Goal: Information Seeking & Learning: Learn about a topic

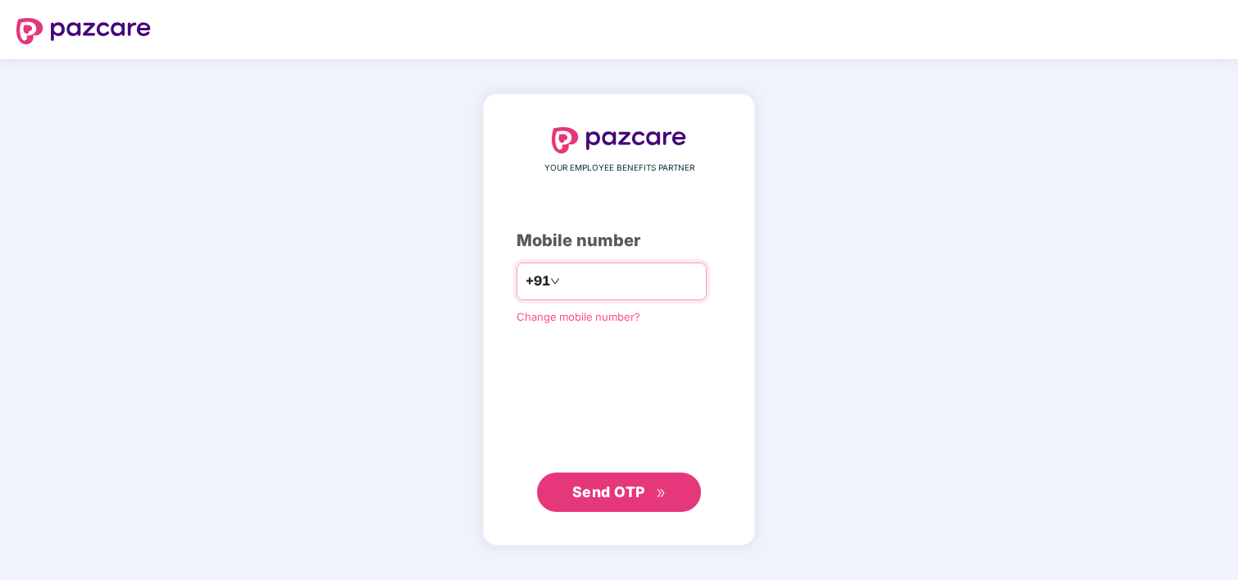
type input "**********"
click at [622, 493] on span "Send OTP" at bounding box center [608, 491] width 73 height 17
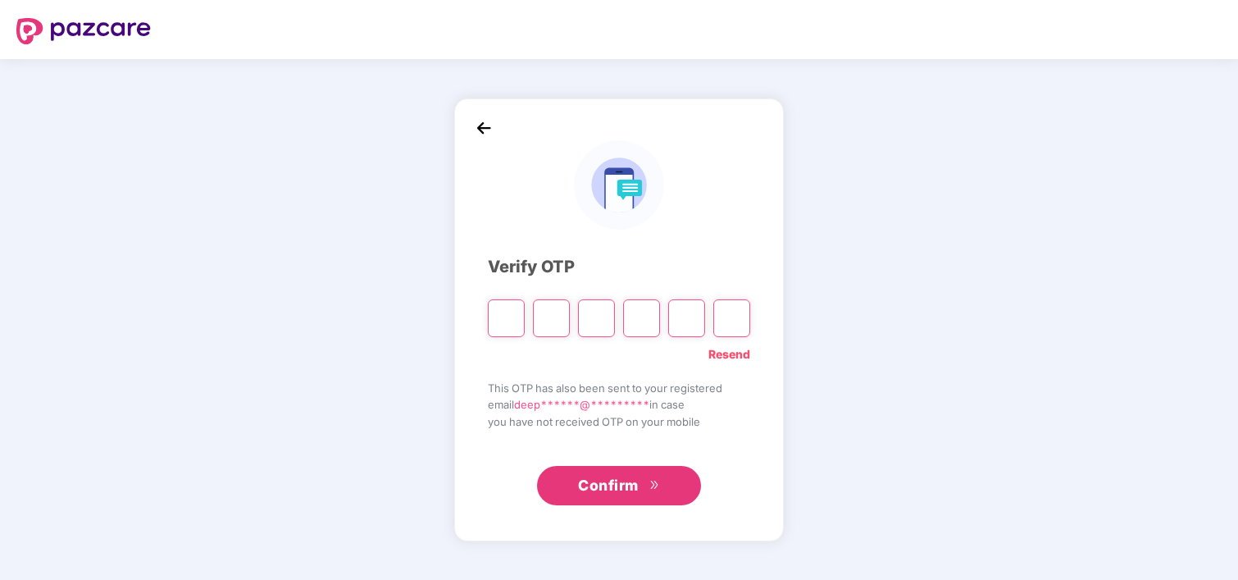
type input "*"
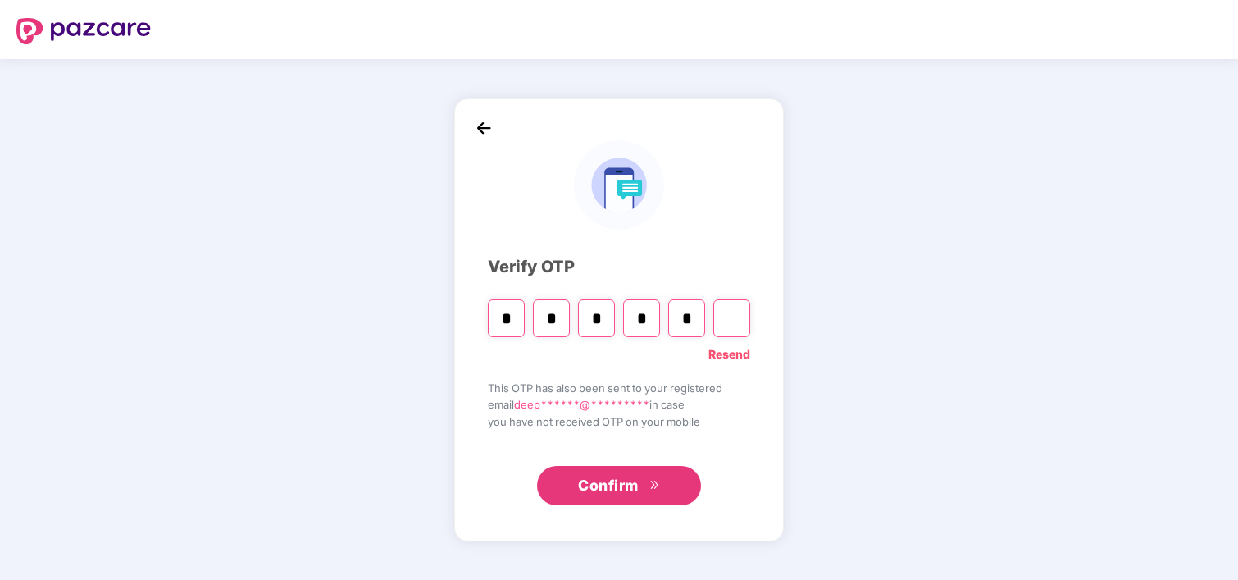
type input "*"
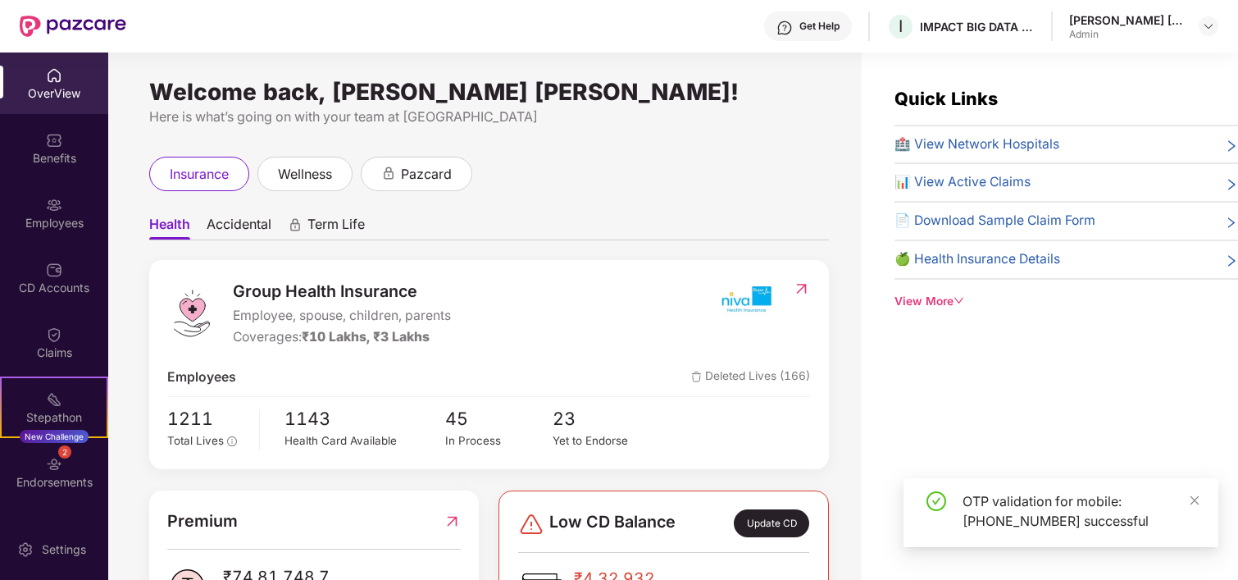
click at [48, 81] on img at bounding box center [54, 75] width 16 height 16
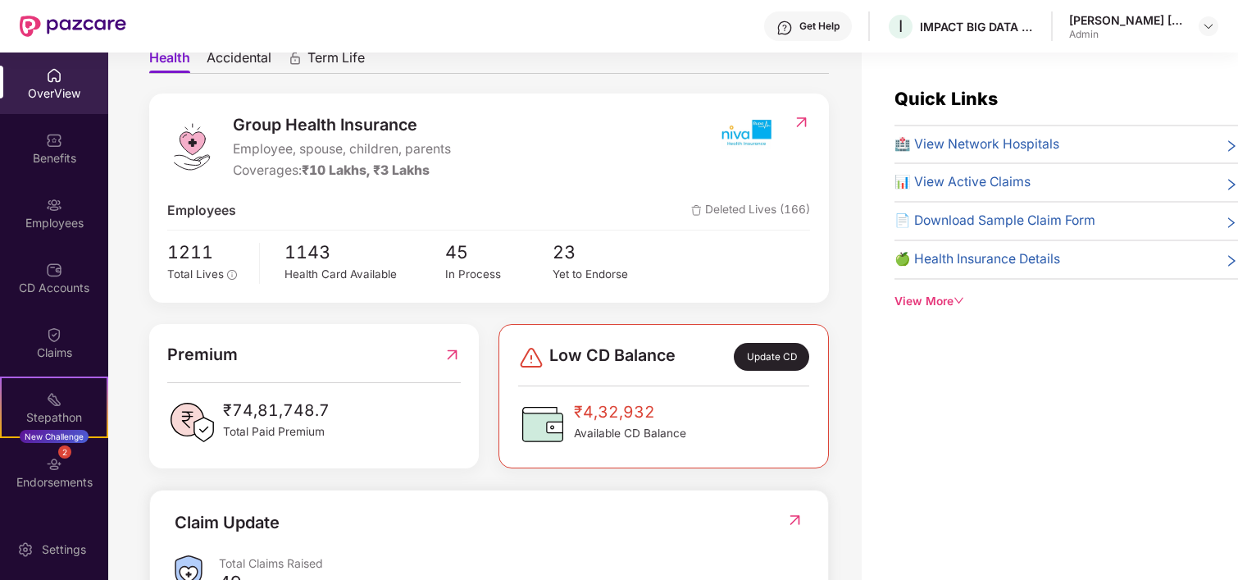
scroll to position [170, 0]
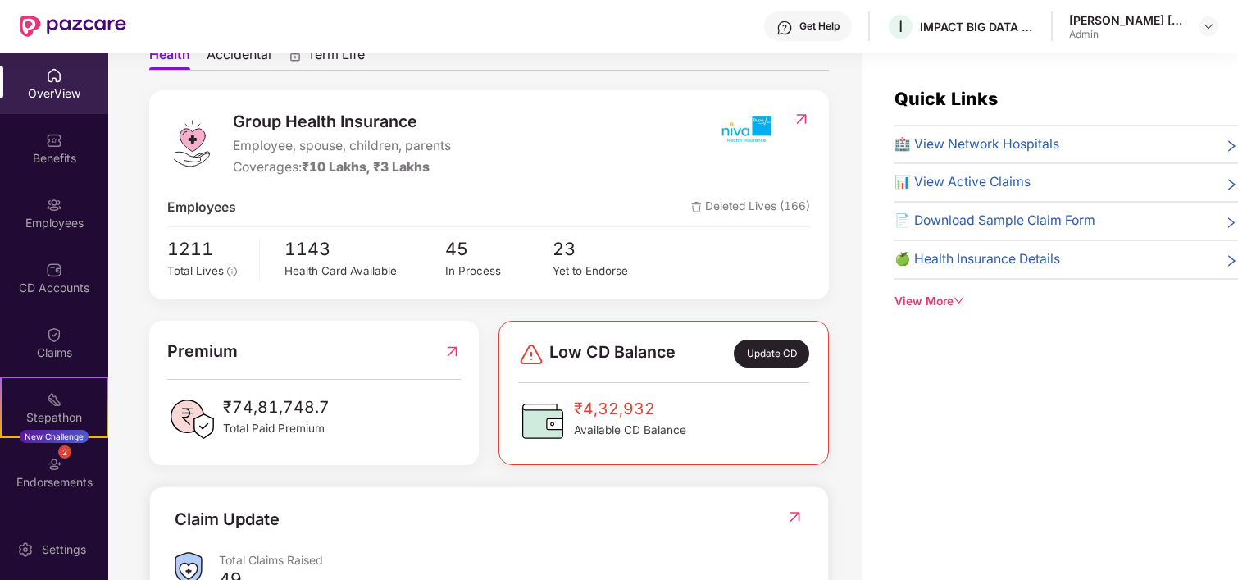
click at [59, 89] on div "OverView" at bounding box center [54, 93] width 108 height 16
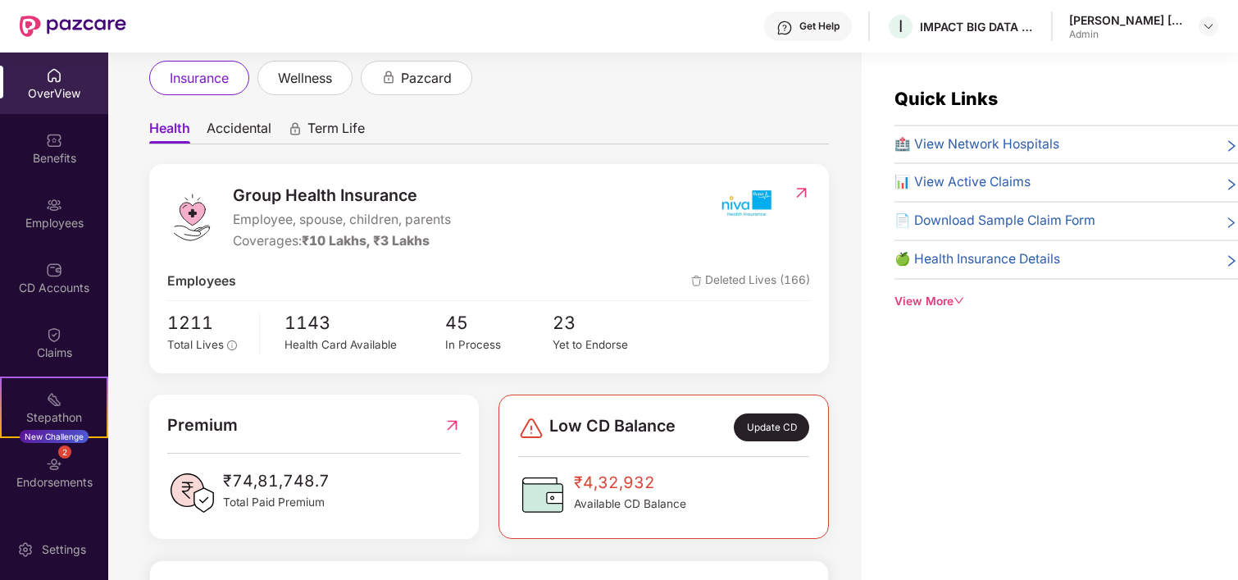
scroll to position [0, 0]
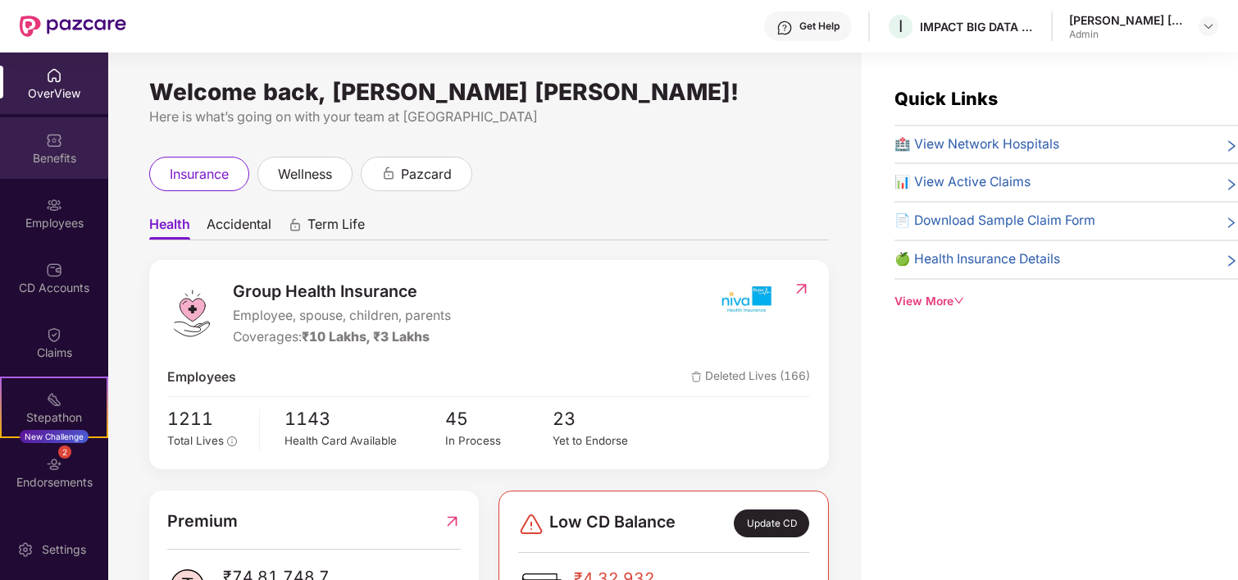
click at [53, 157] on div "Benefits" at bounding box center [54, 158] width 108 height 16
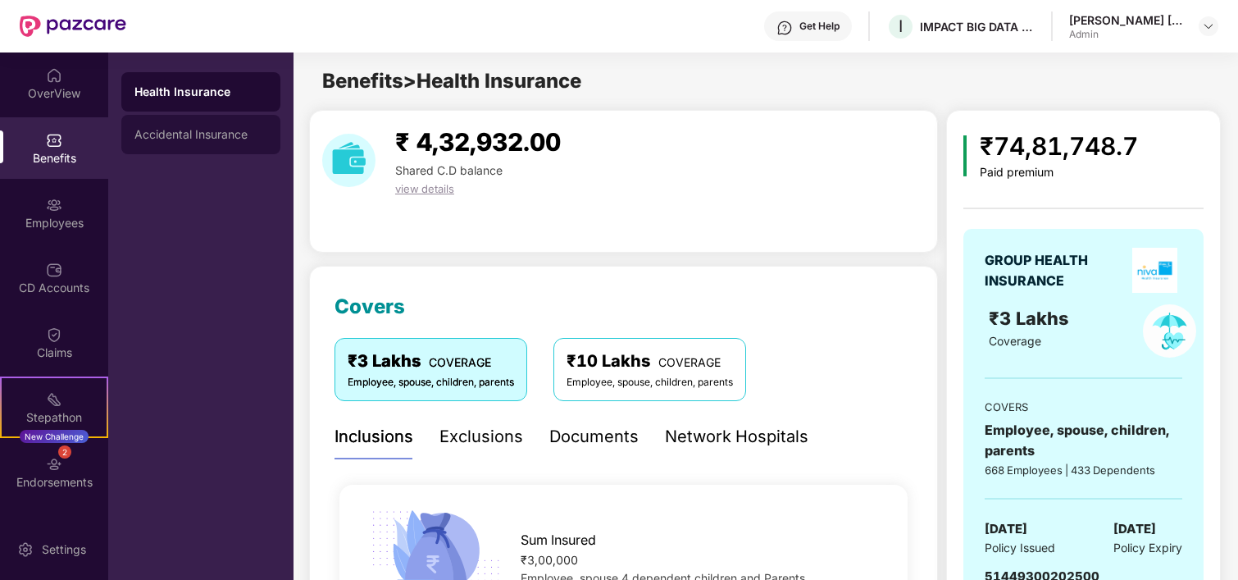
click at [207, 134] on div "Accidental Insurance" at bounding box center [200, 134] width 133 height 13
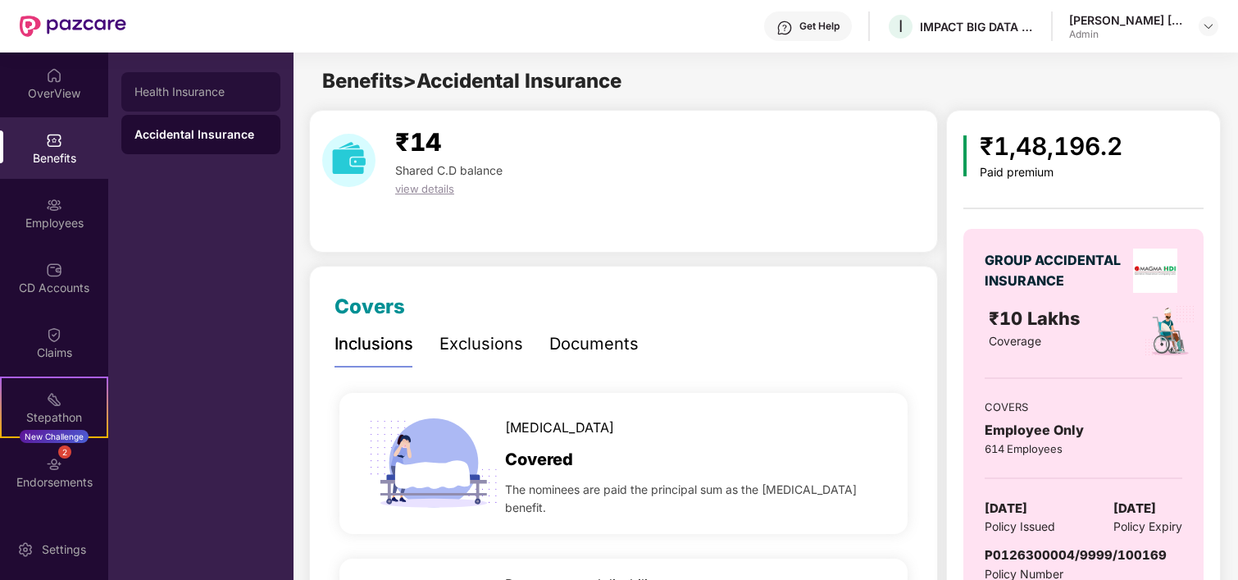
click at [165, 87] on div "Health Insurance" at bounding box center [200, 91] width 133 height 13
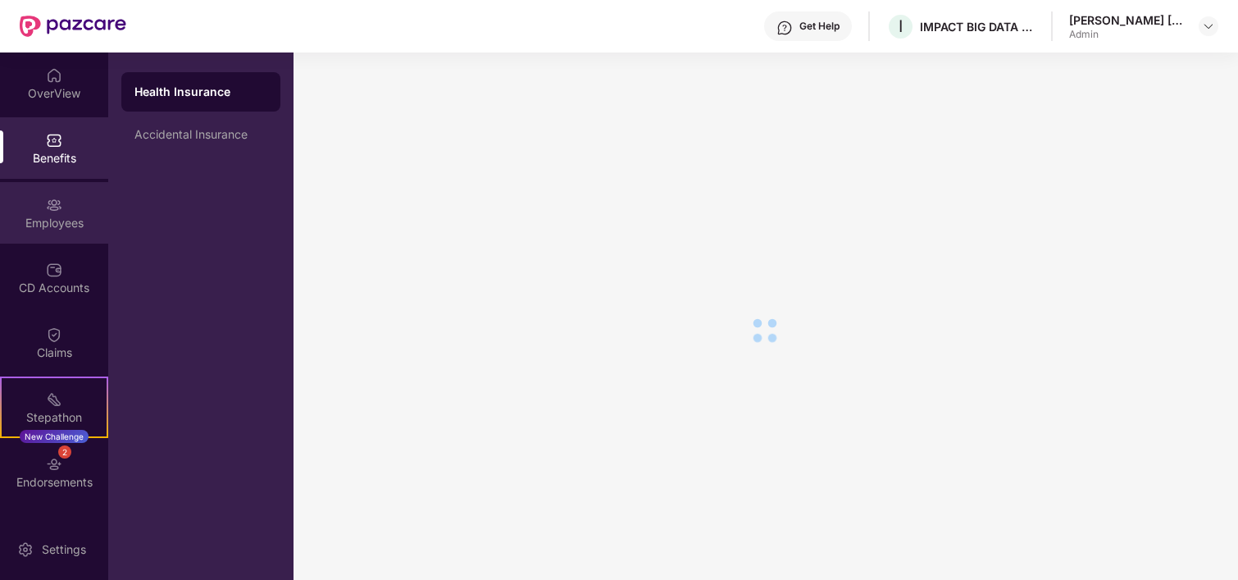
click at [41, 212] on div "Employees" at bounding box center [54, 213] width 108 height 62
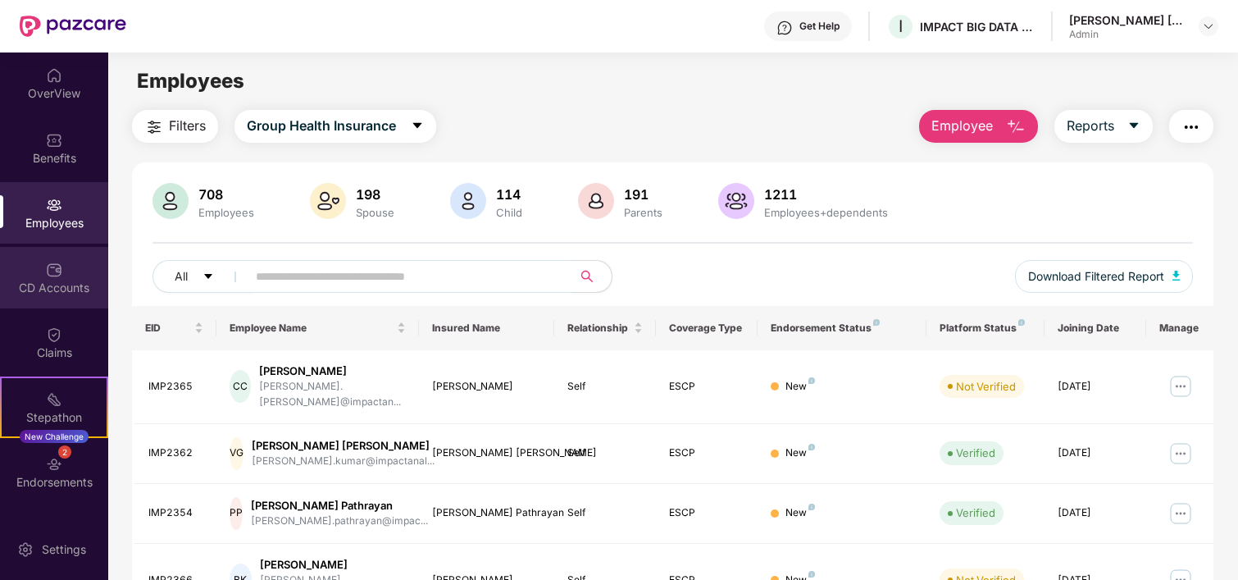
click at [39, 275] on div "CD Accounts" at bounding box center [54, 278] width 108 height 62
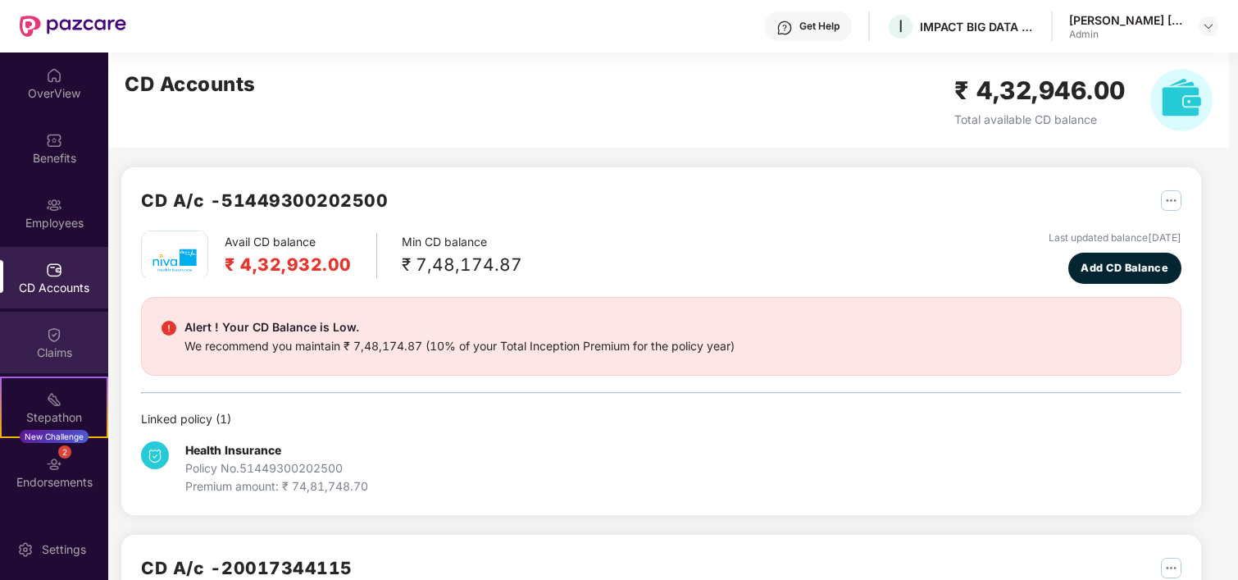
click at [64, 341] on div "Claims" at bounding box center [54, 343] width 108 height 62
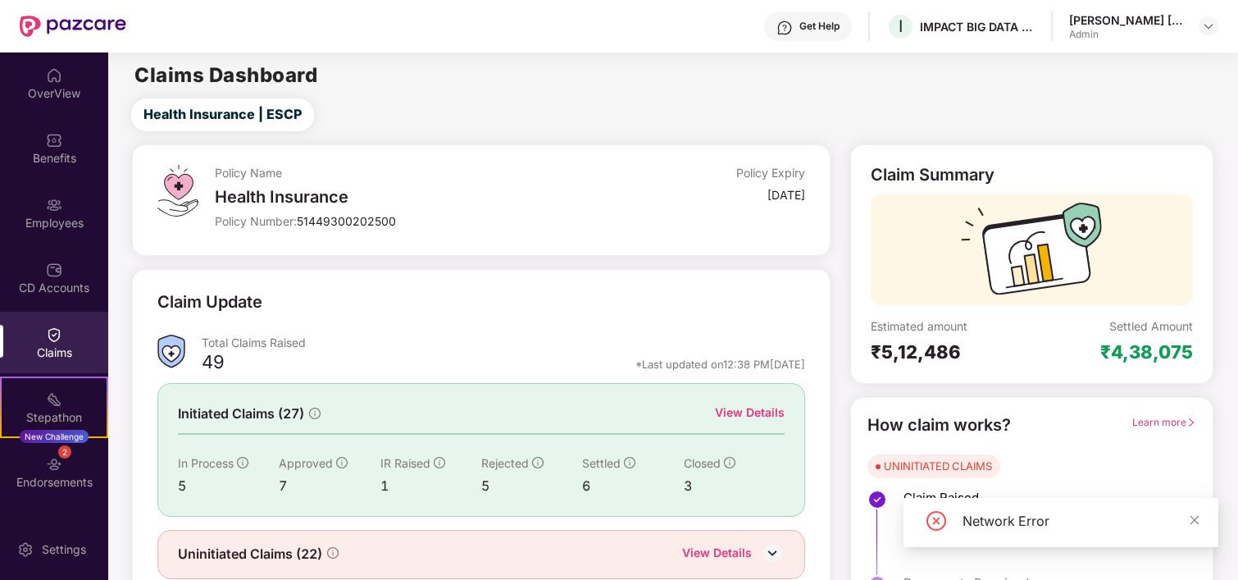
click at [62, 398] on div "Stepathon New Challenge" at bounding box center [54, 407] width 108 height 62
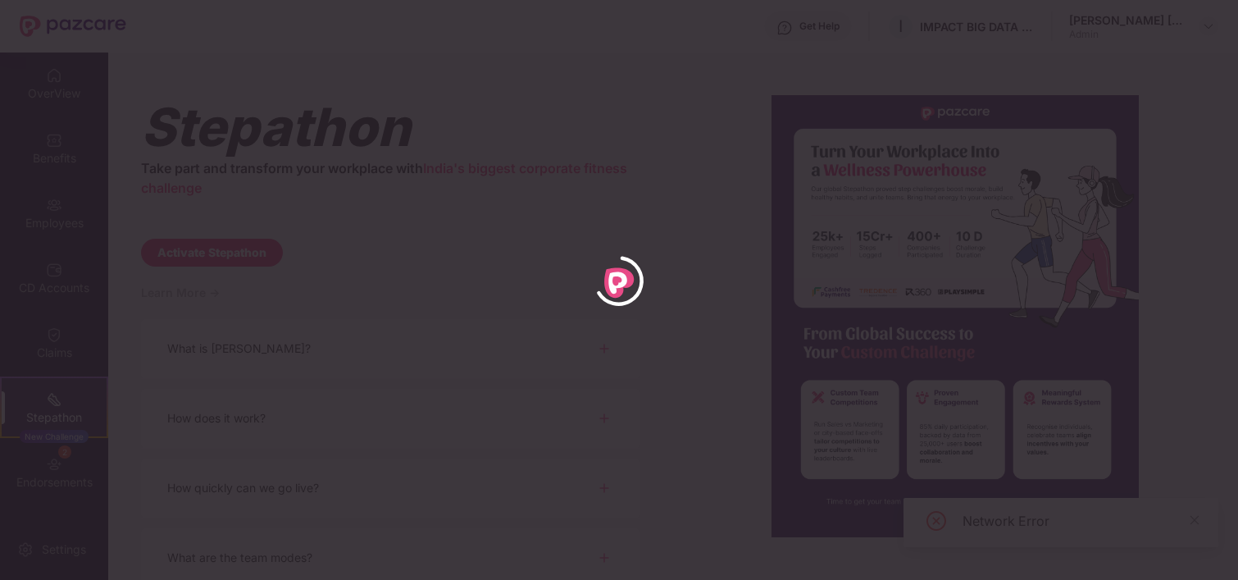
click at [597, 134] on div at bounding box center [619, 290] width 1238 height 580
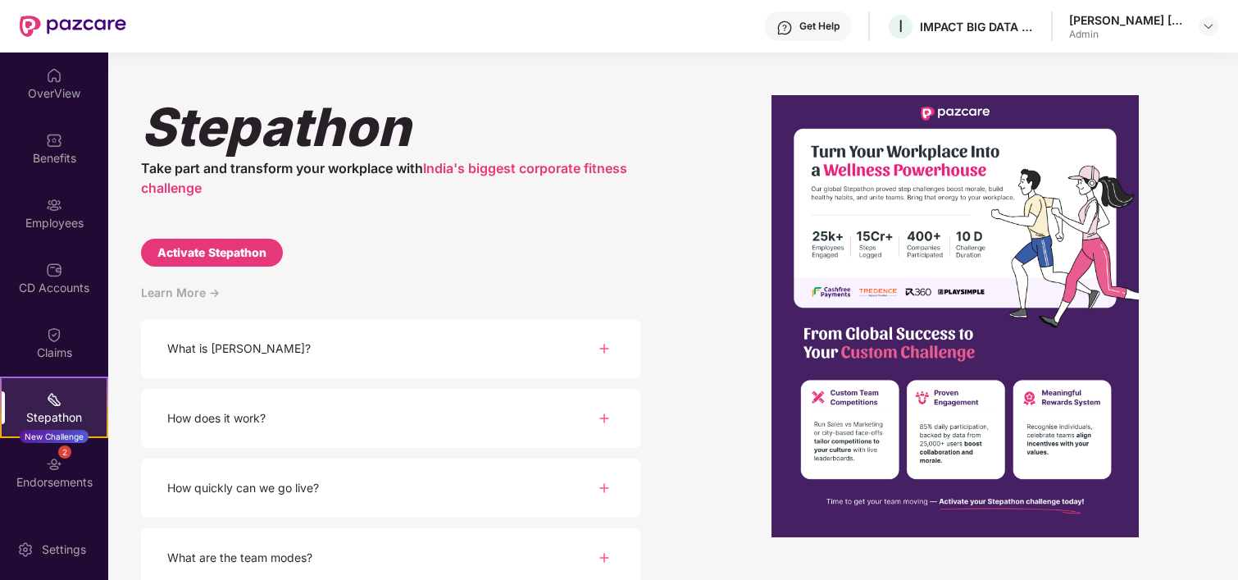
scroll to position [36, 0]
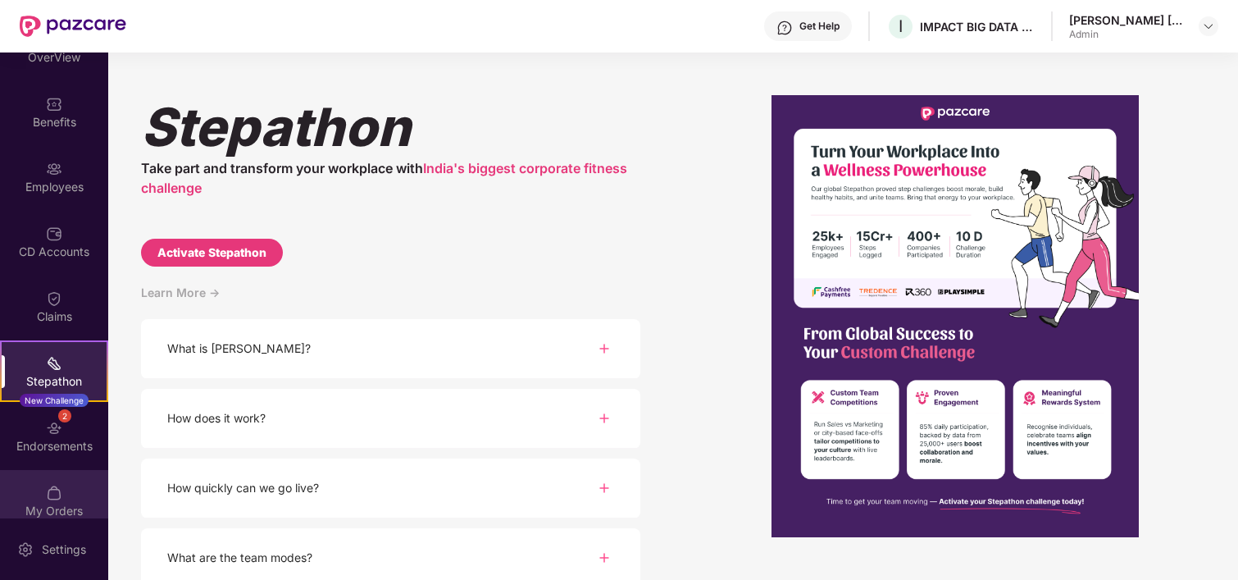
click at [50, 497] on img at bounding box center [54, 493] width 16 height 16
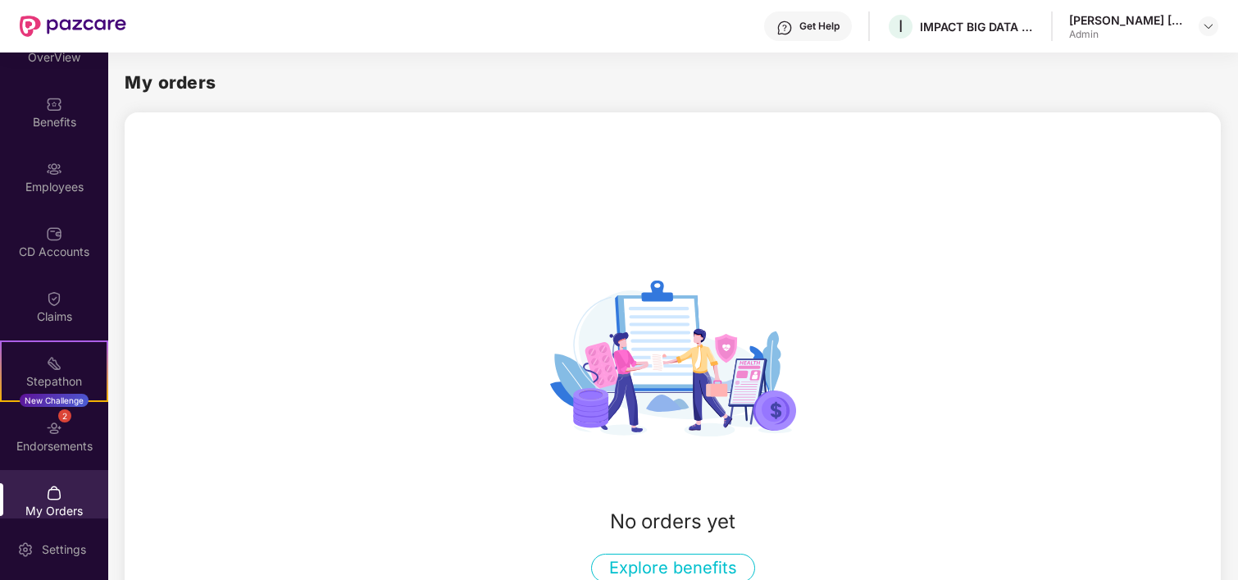
scroll to position [52, 0]
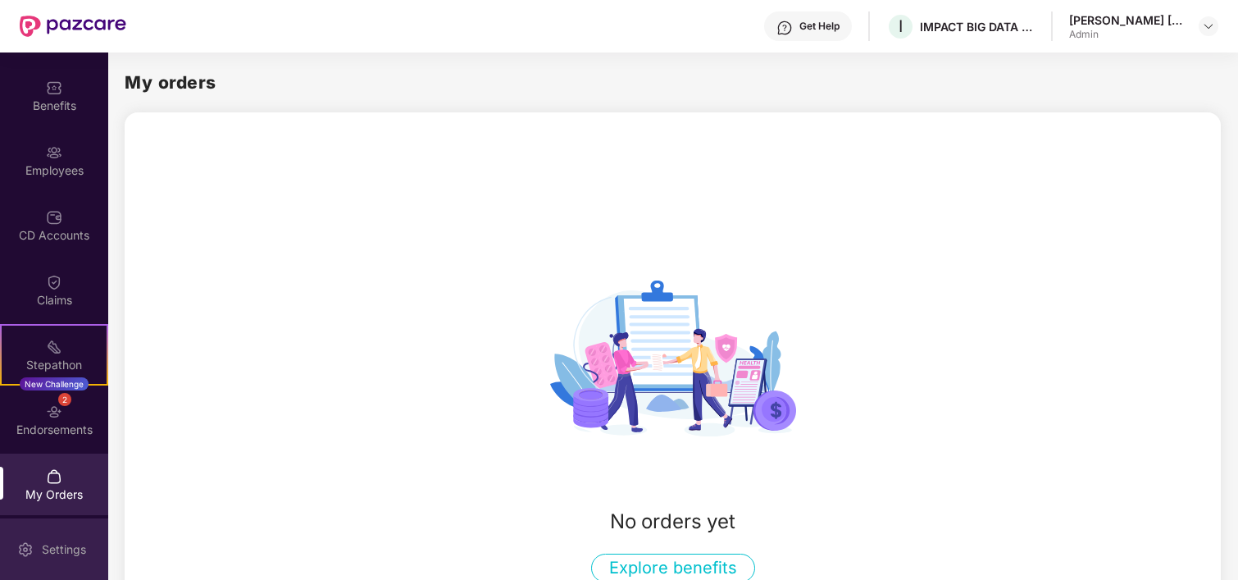
click at [54, 546] on div "Settings" at bounding box center [64, 549] width 54 height 16
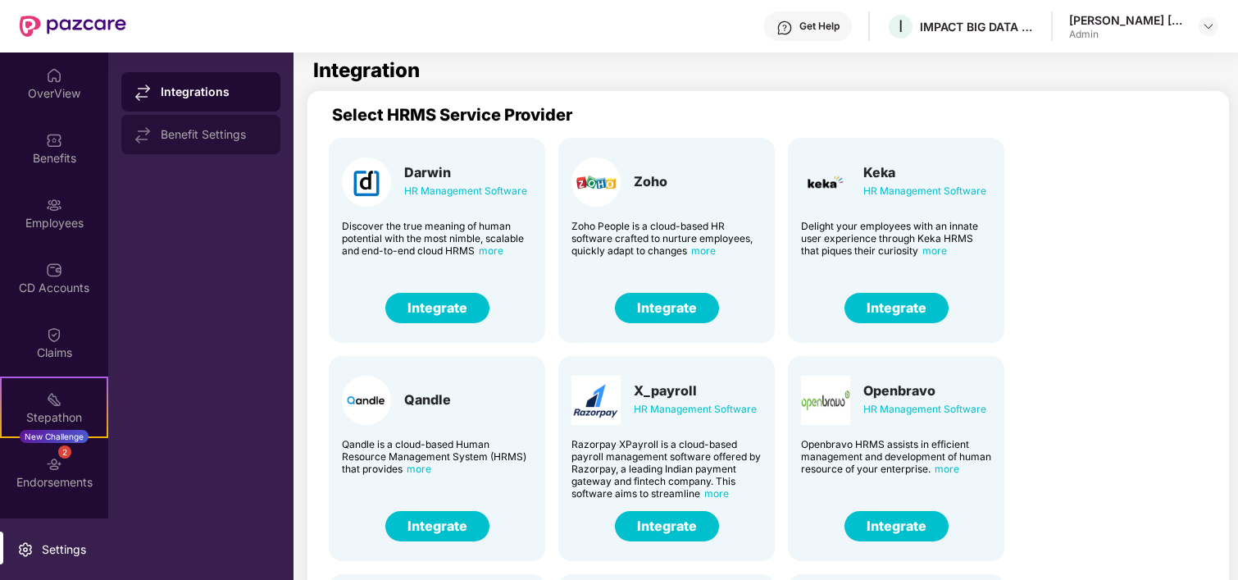
click at [250, 123] on div "Benefit Settings" at bounding box center [200, 134] width 159 height 39
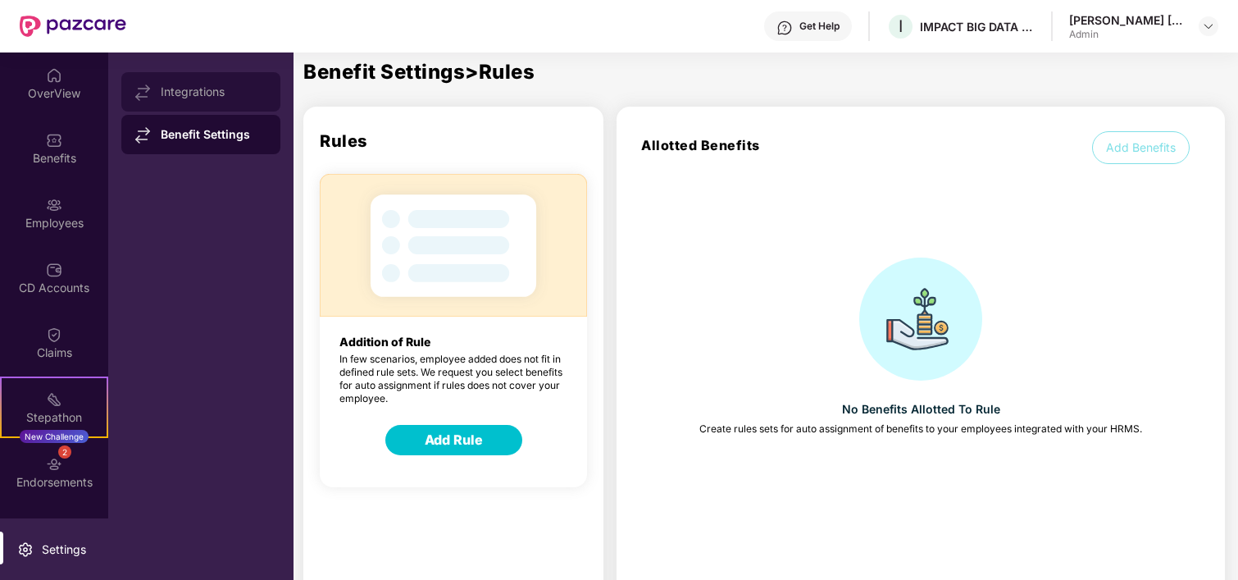
click at [212, 91] on div "Integrations" at bounding box center [214, 91] width 107 height 13
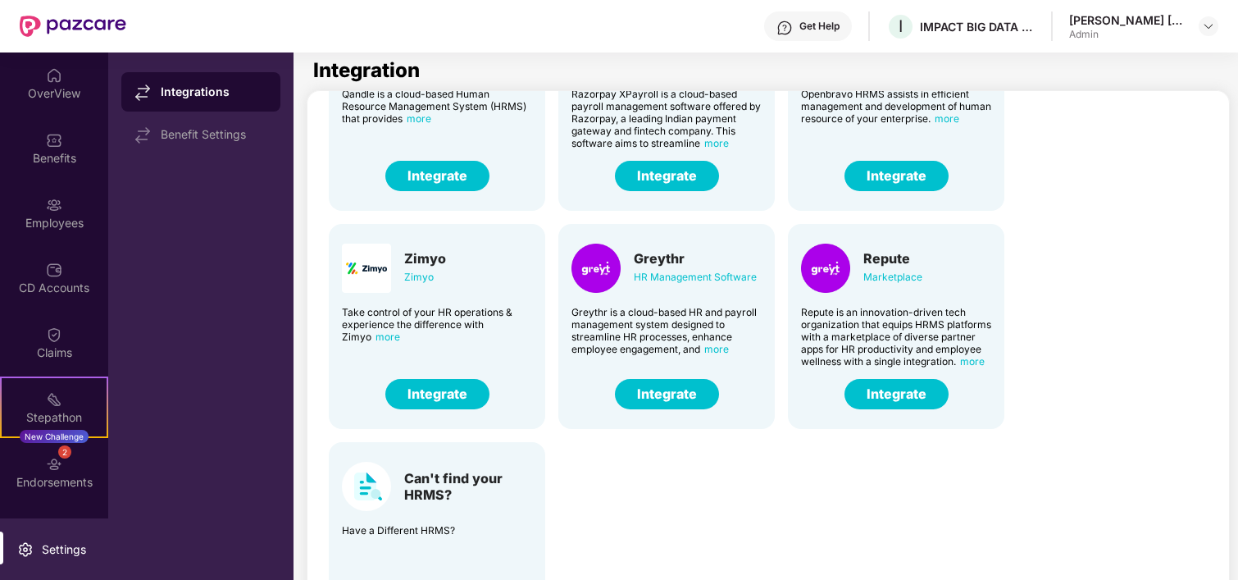
scroll to position [391, 0]
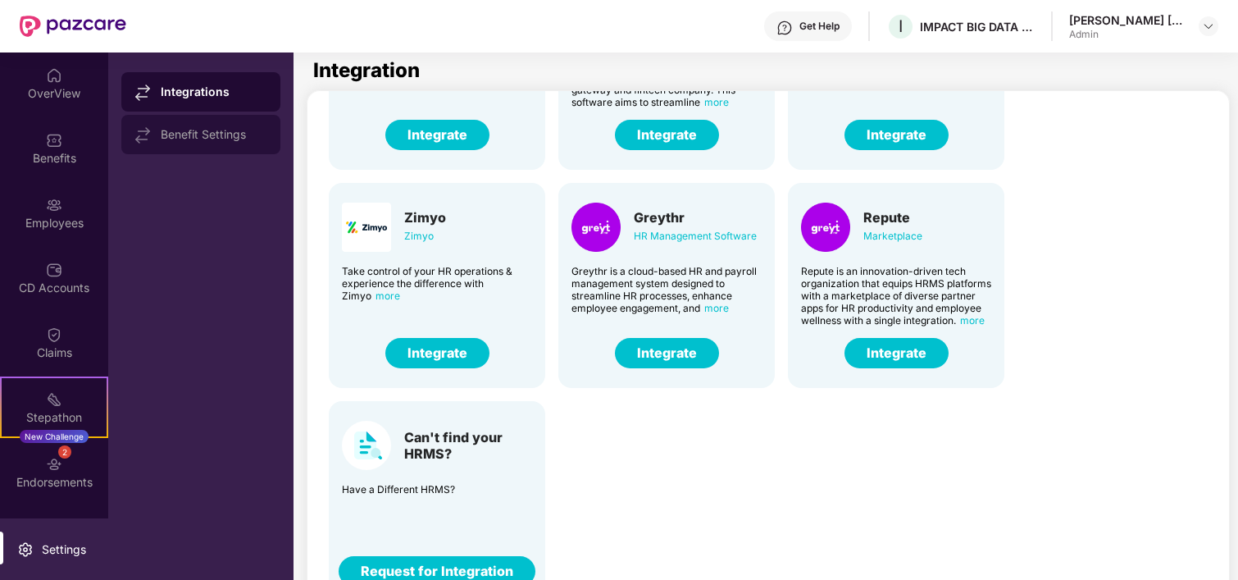
click at [235, 142] on div "Benefit Settings" at bounding box center [200, 134] width 159 height 39
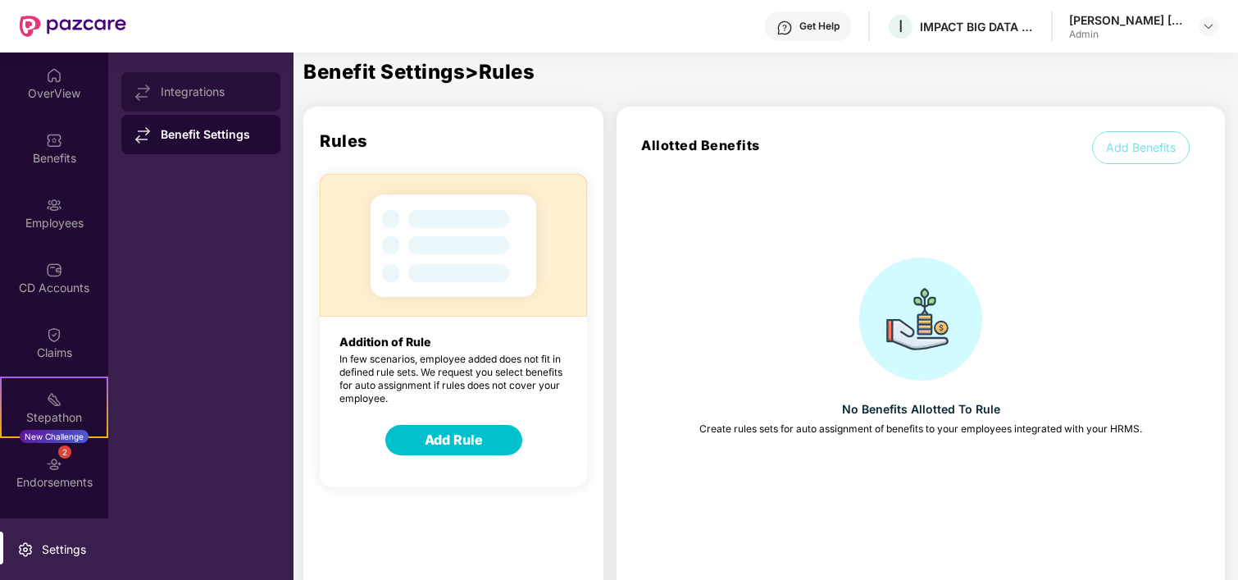
click at [221, 84] on div "Integrations" at bounding box center [200, 91] width 159 height 39
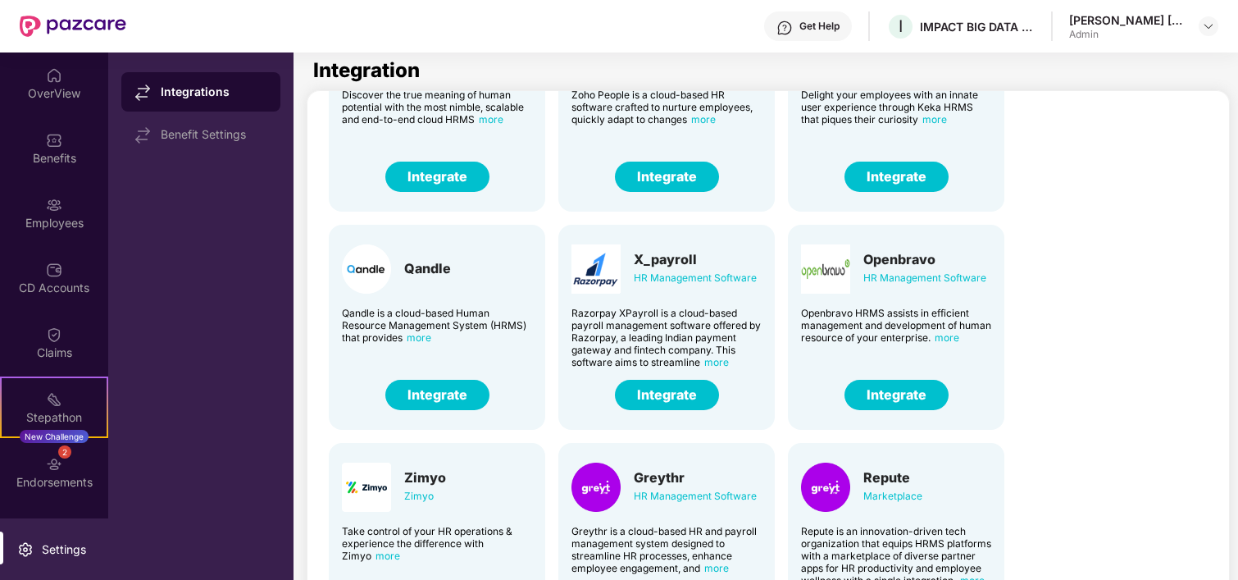
scroll to position [153, 0]
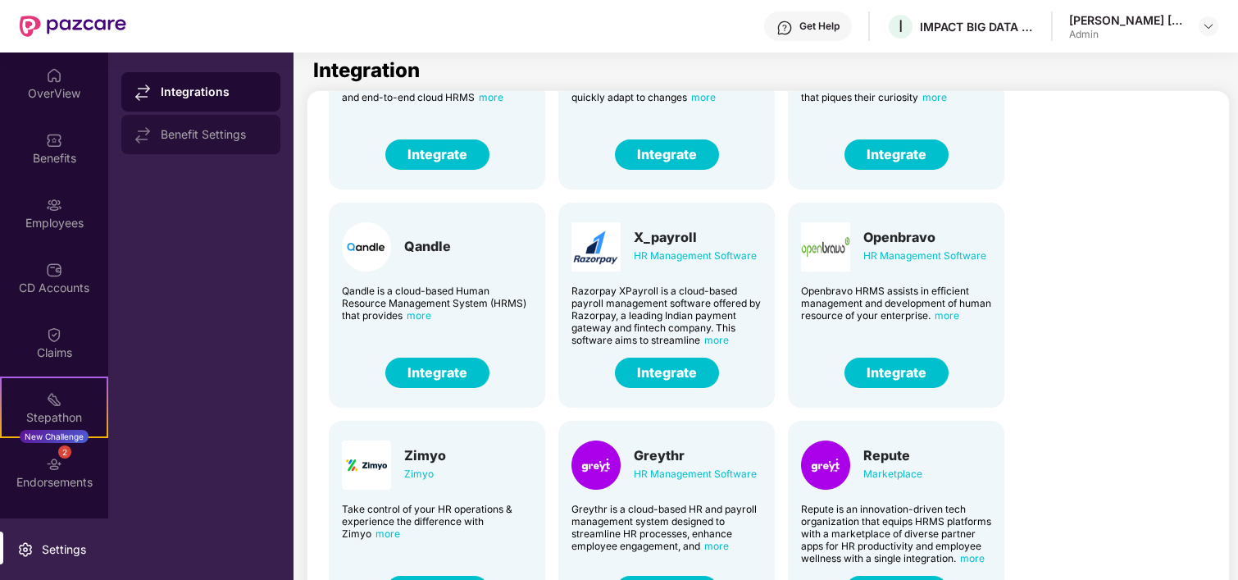
click at [246, 130] on div "Benefit Settings" at bounding box center [214, 134] width 107 height 13
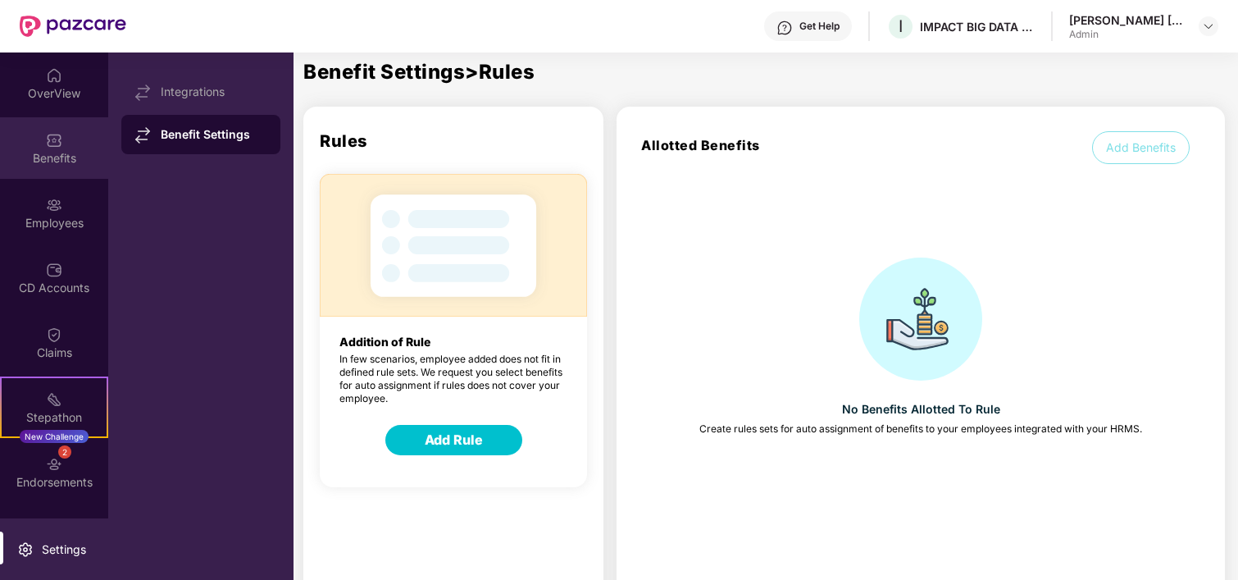
click at [57, 153] on div "Benefits" at bounding box center [54, 158] width 108 height 16
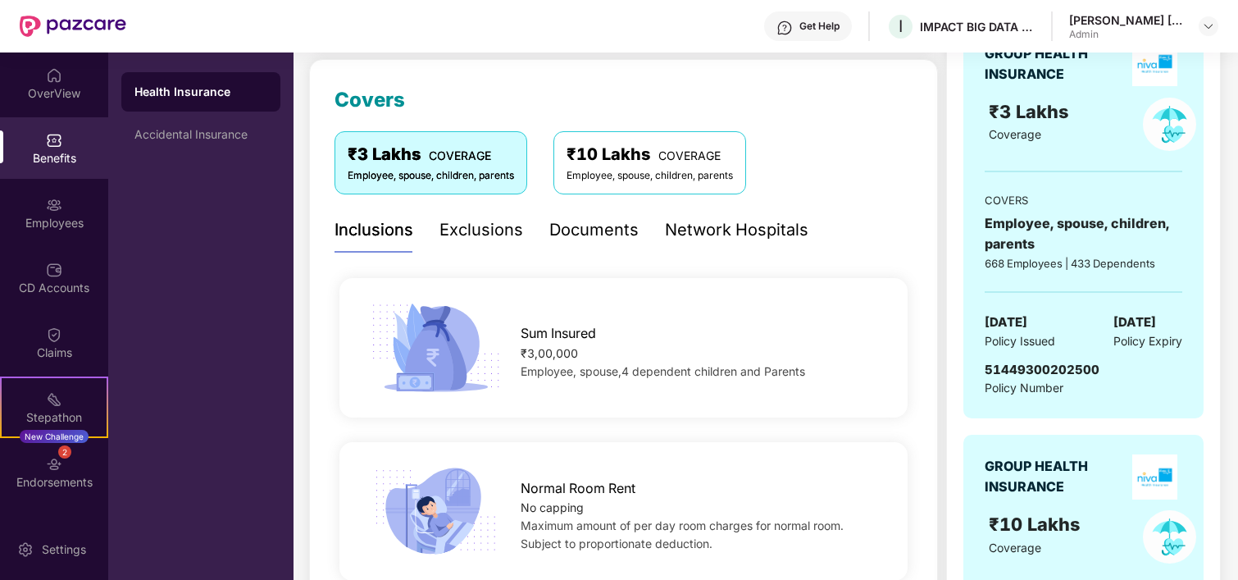
scroll to position [213, 0]
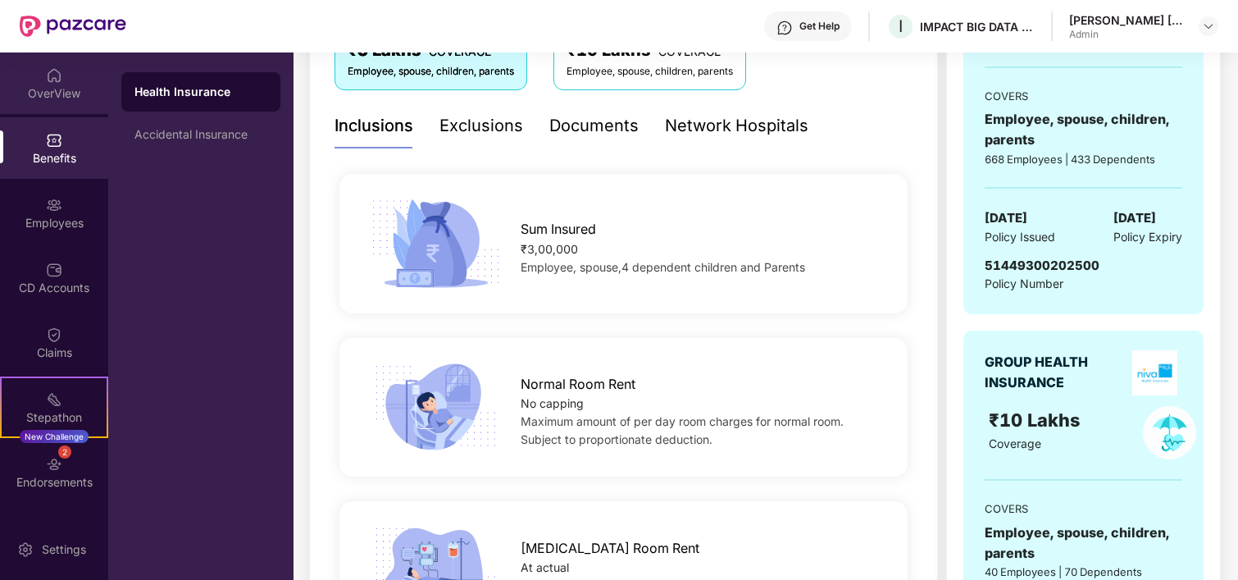
click at [71, 84] on div "OverView" at bounding box center [54, 83] width 108 height 62
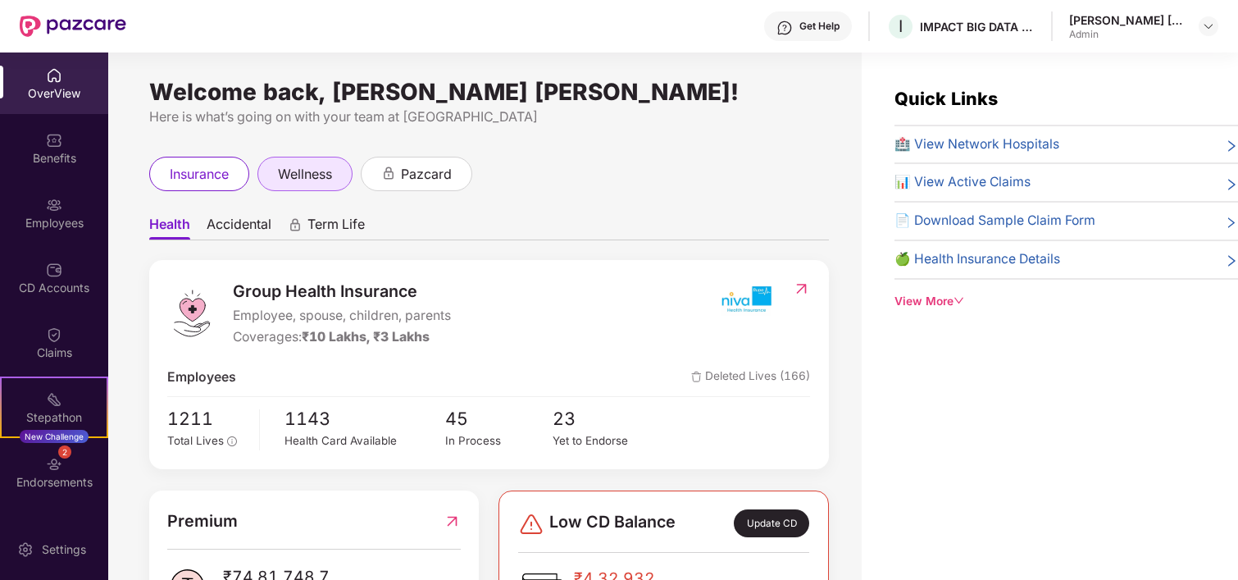
click at [312, 164] on span "wellness" at bounding box center [305, 174] width 54 height 21
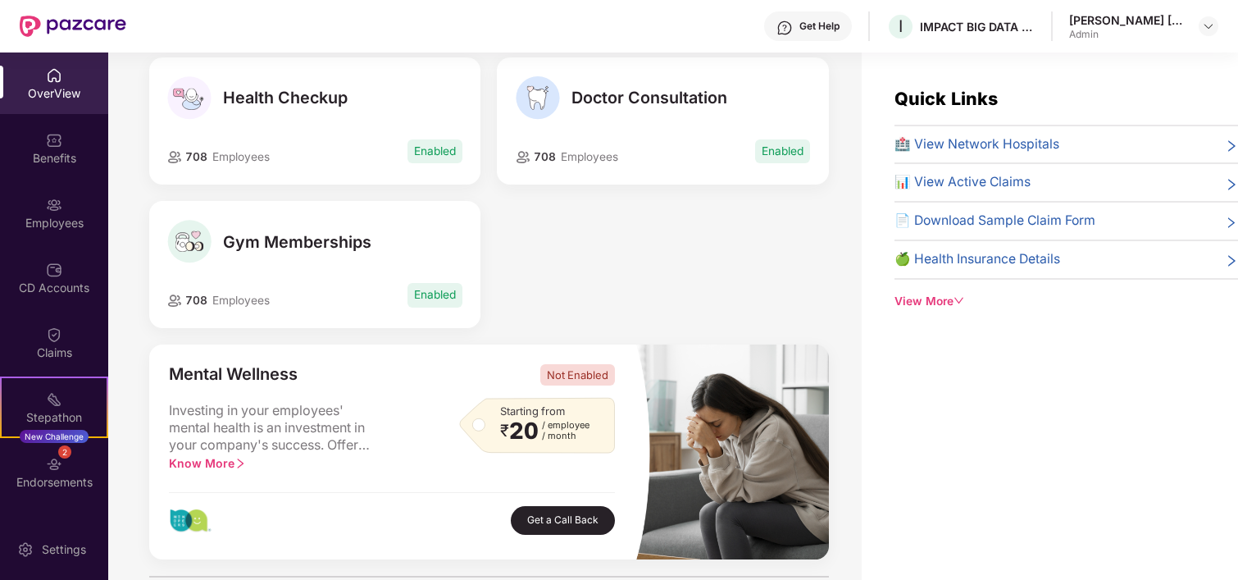
scroll to position [326, 0]
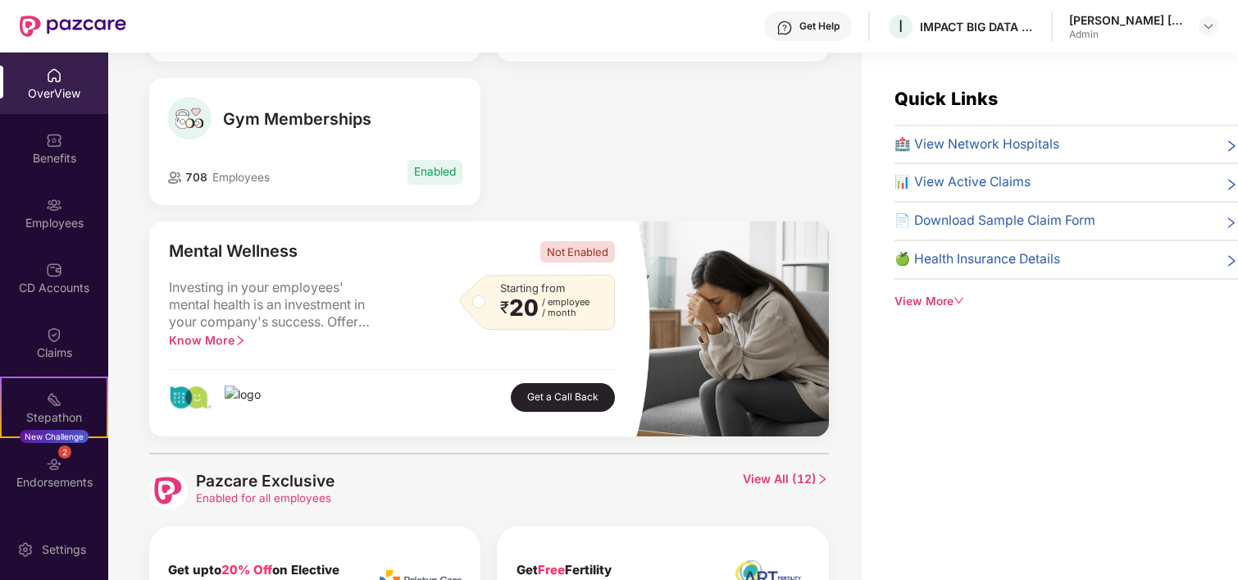
click at [218, 338] on span "Know More" at bounding box center [207, 340] width 77 height 14
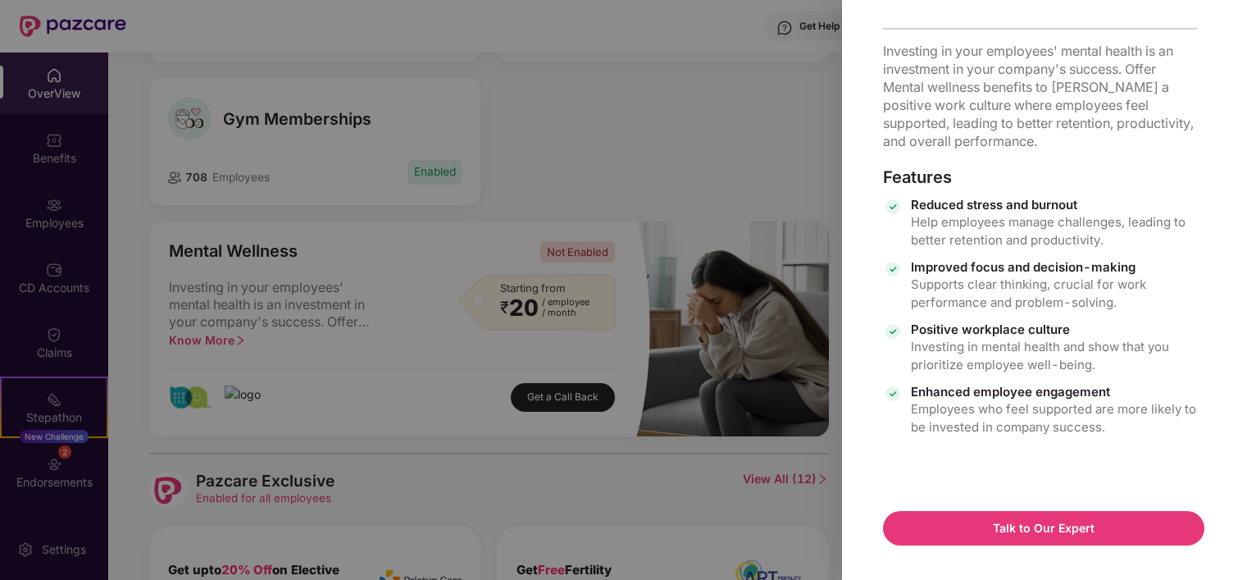
scroll to position [0, 0]
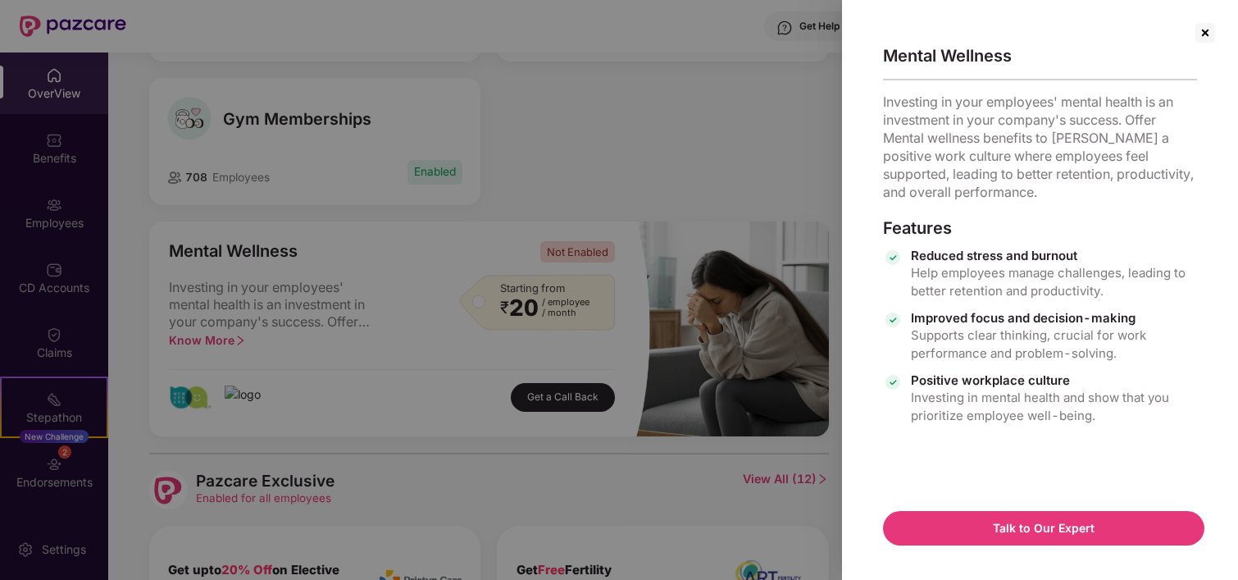
click at [1046, 528] on button "Talk to Our Expert" at bounding box center [1044, 528] width 322 height 34
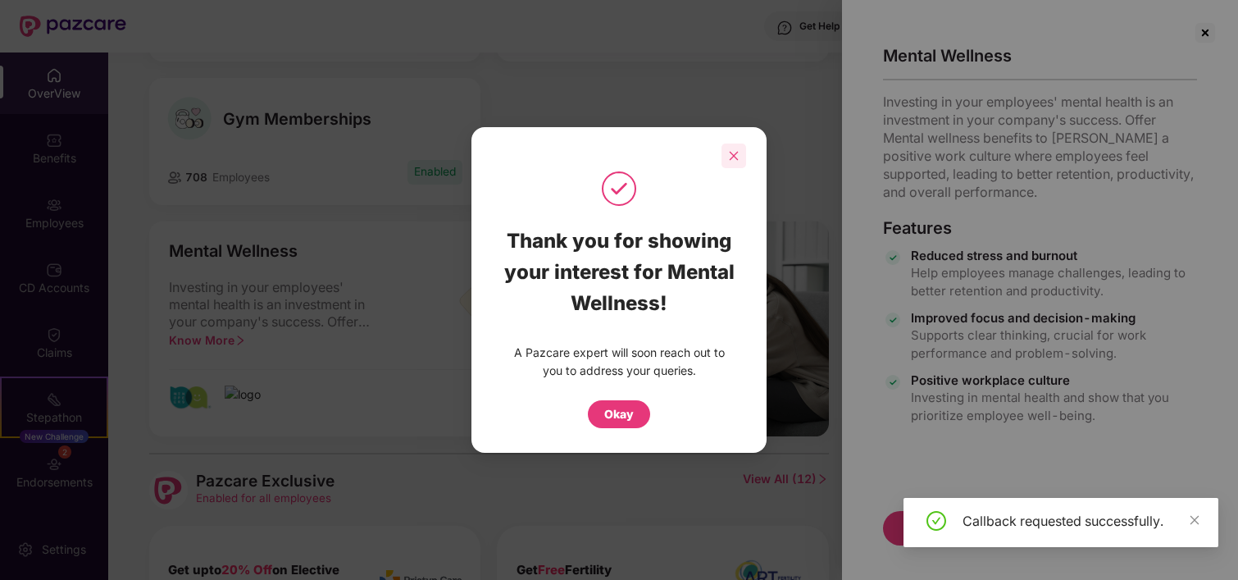
click at [736, 155] on icon "close" at bounding box center [733, 155] width 11 height 11
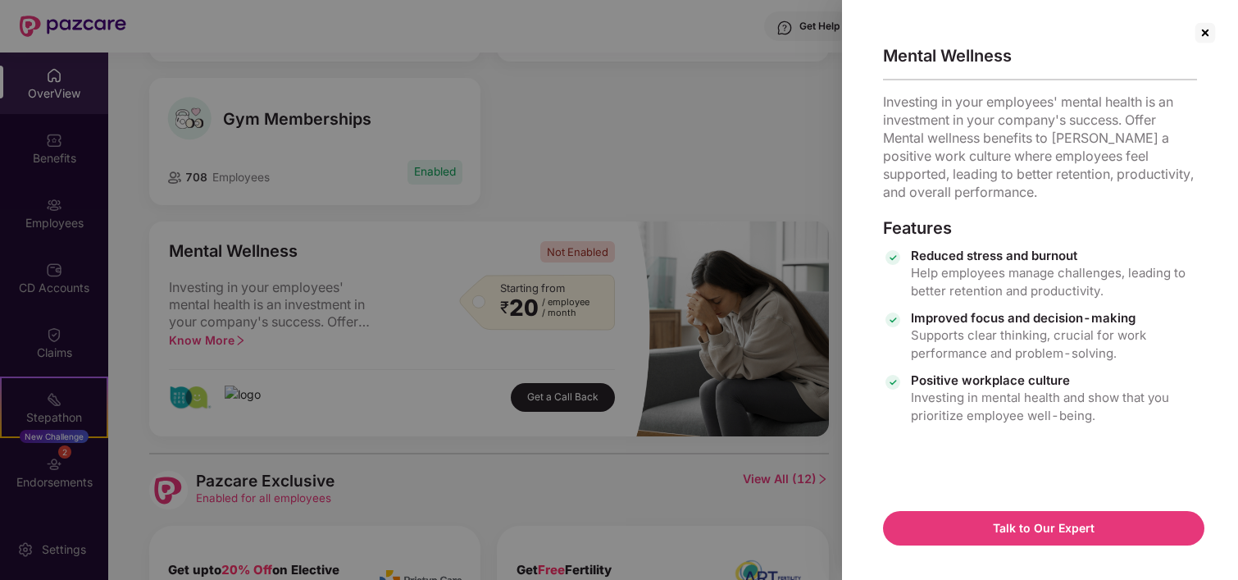
click at [1194, 37] on img at bounding box center [1205, 33] width 26 height 26
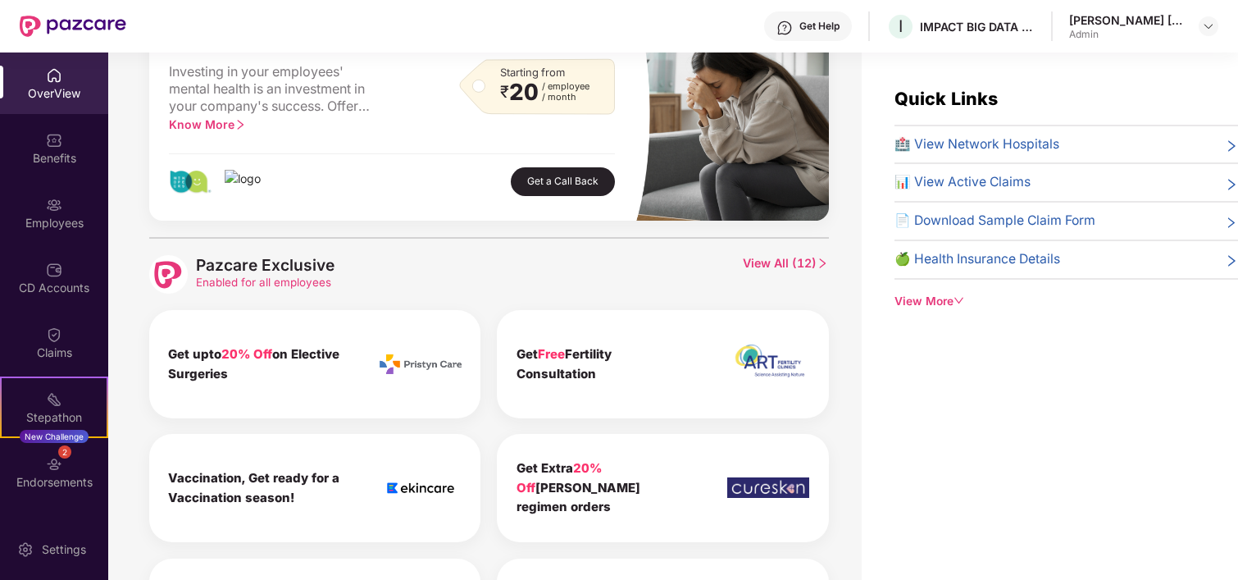
scroll to position [585, 0]
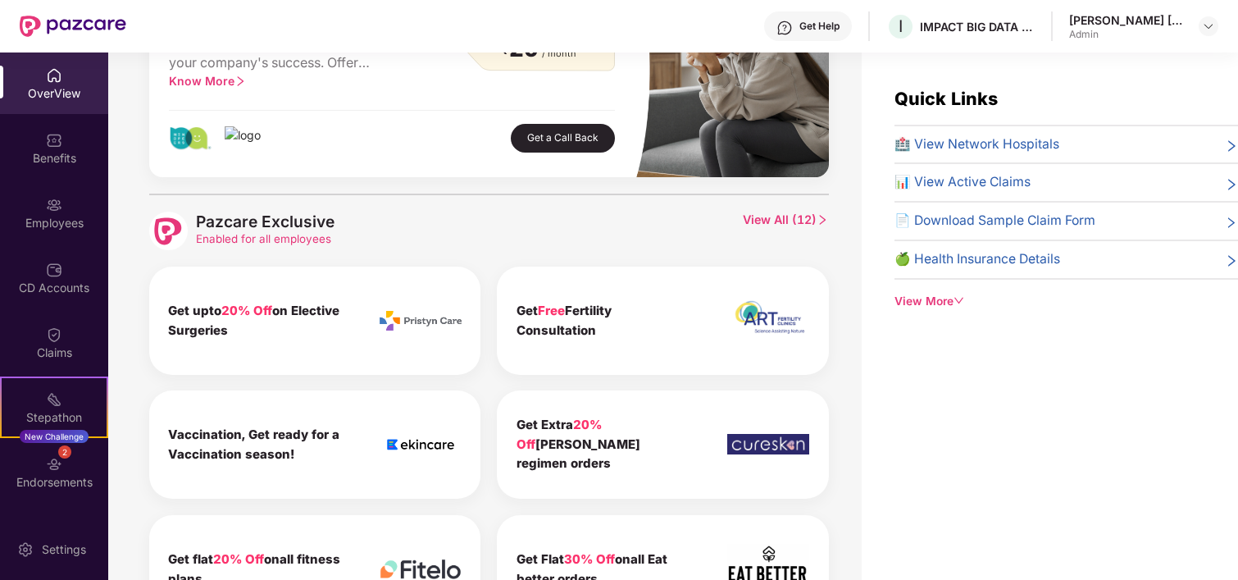
click at [790, 212] on span "View All ( 12 )" at bounding box center [785, 231] width 85 height 39
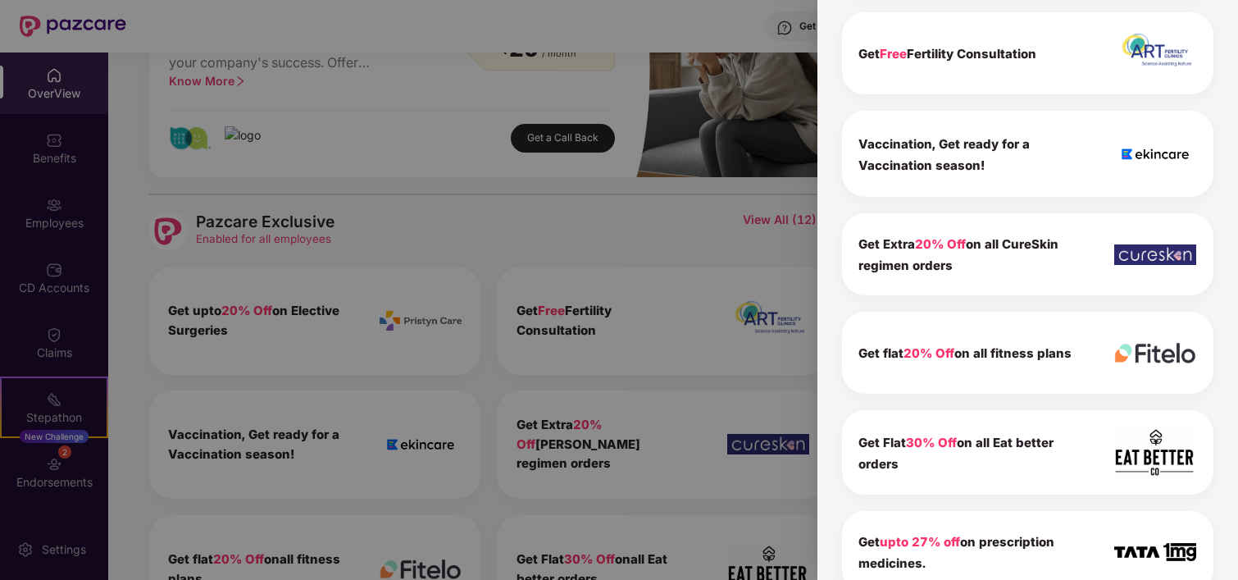
scroll to position [0, 0]
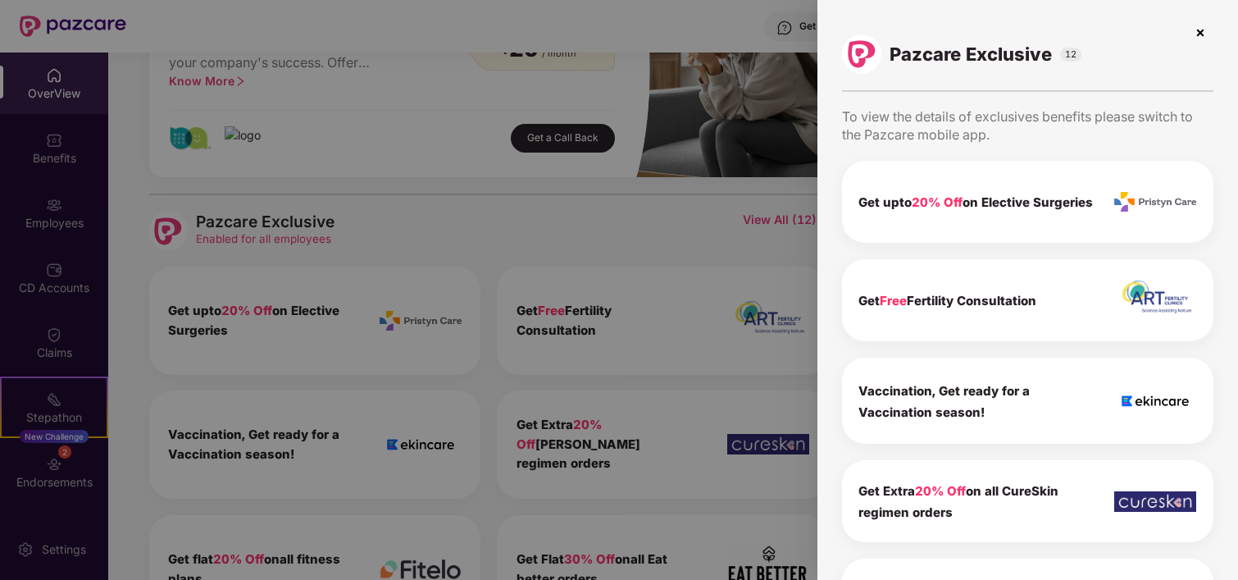
click at [1201, 34] on img at bounding box center [1200, 33] width 26 height 26
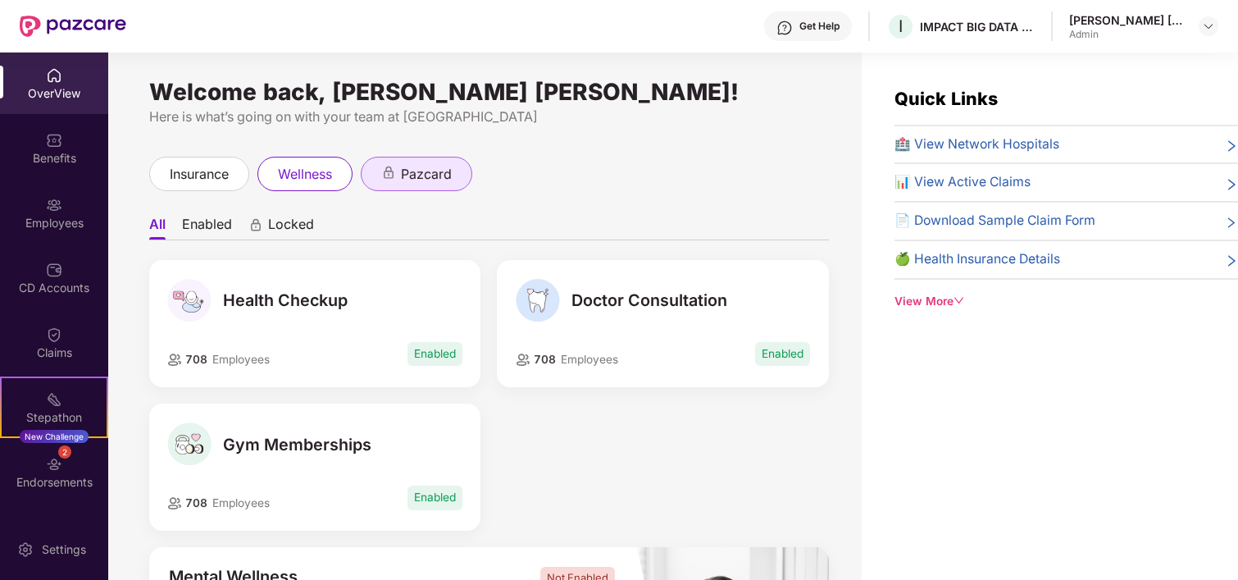
click at [429, 166] on span "pazcard" at bounding box center [426, 174] width 51 height 21
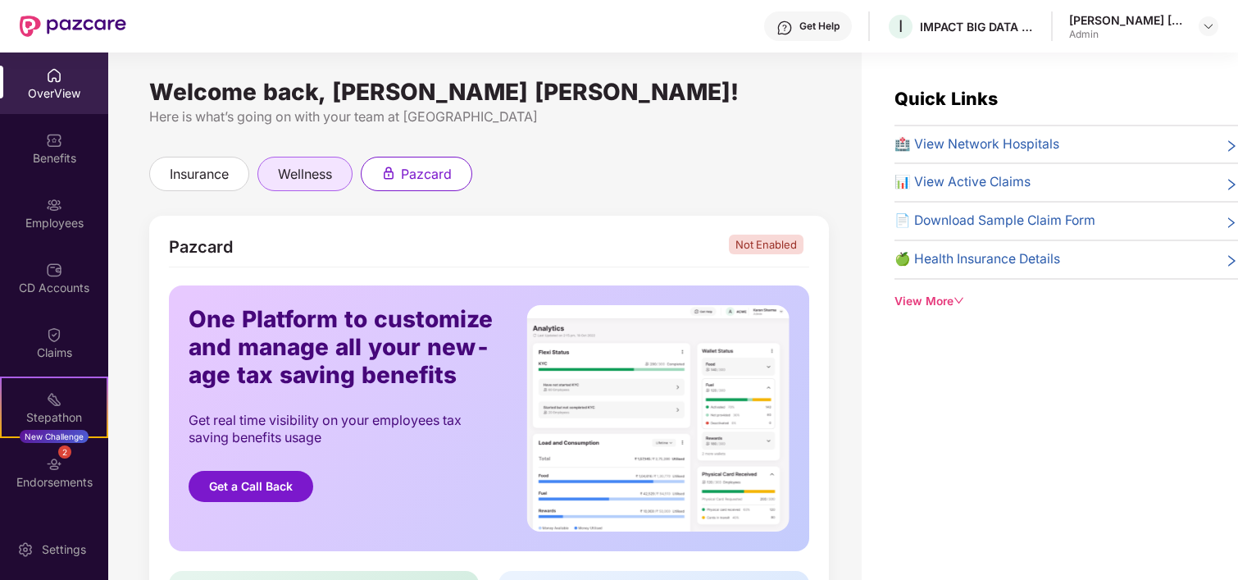
click at [315, 166] on span "wellness" at bounding box center [305, 174] width 54 height 21
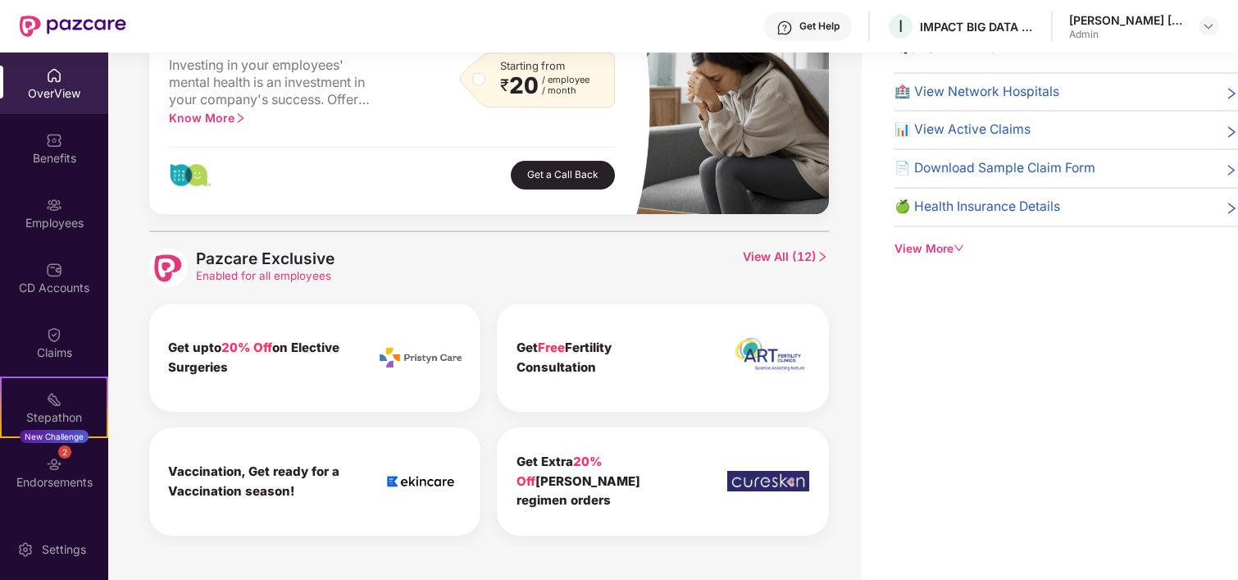
scroll to position [498, 0]
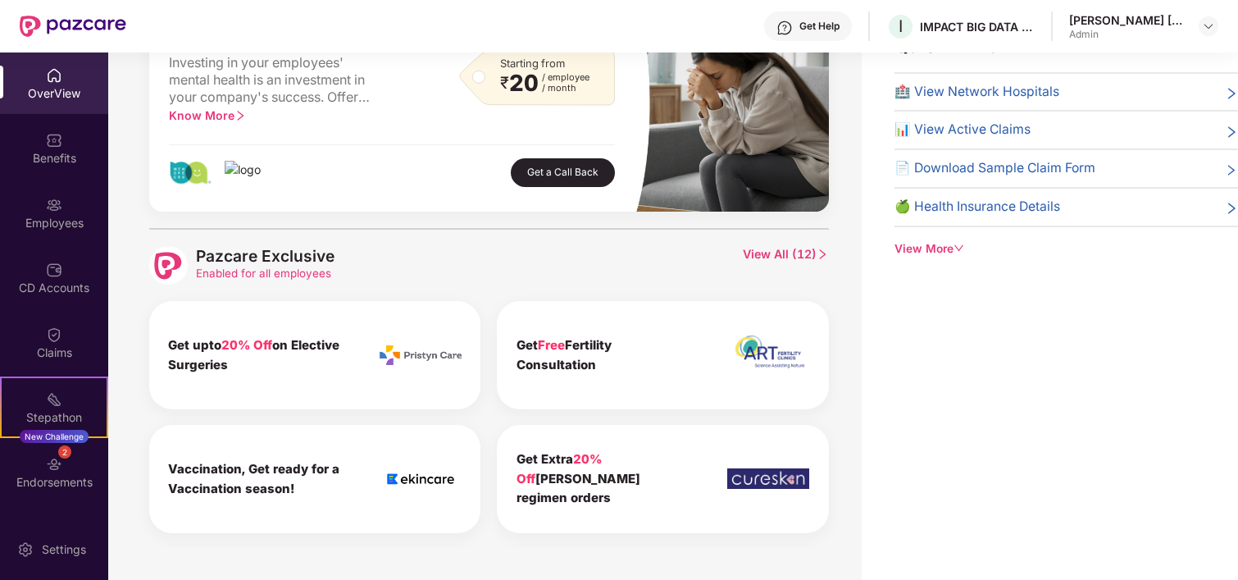
click at [786, 253] on span "View All ( 12 )" at bounding box center [785, 265] width 85 height 39
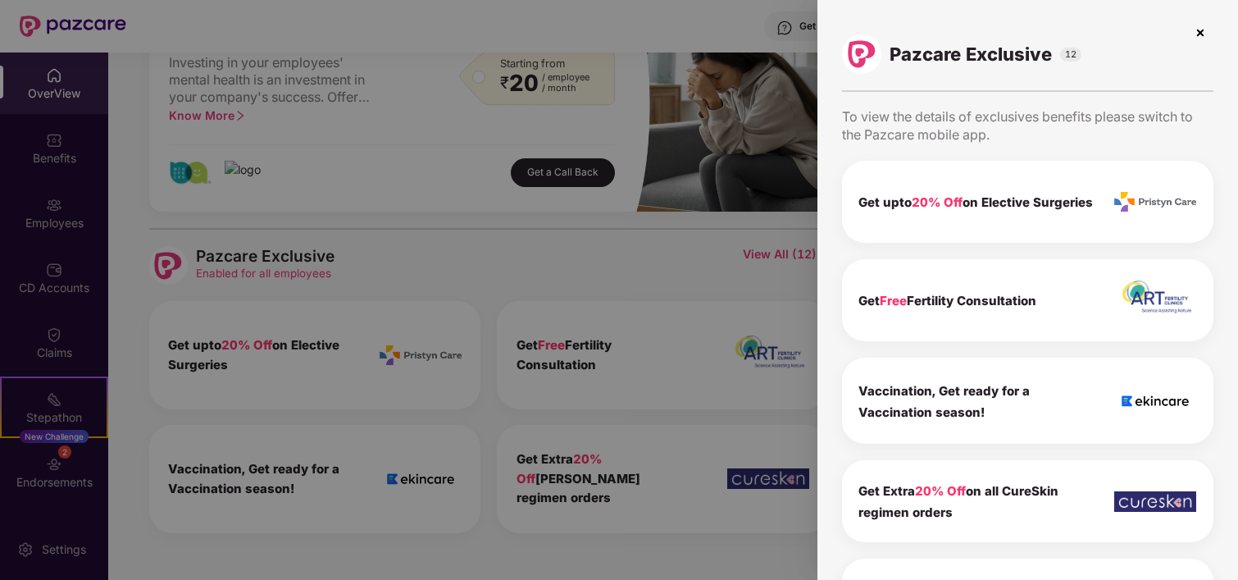
click at [1197, 34] on img at bounding box center [1200, 33] width 26 height 26
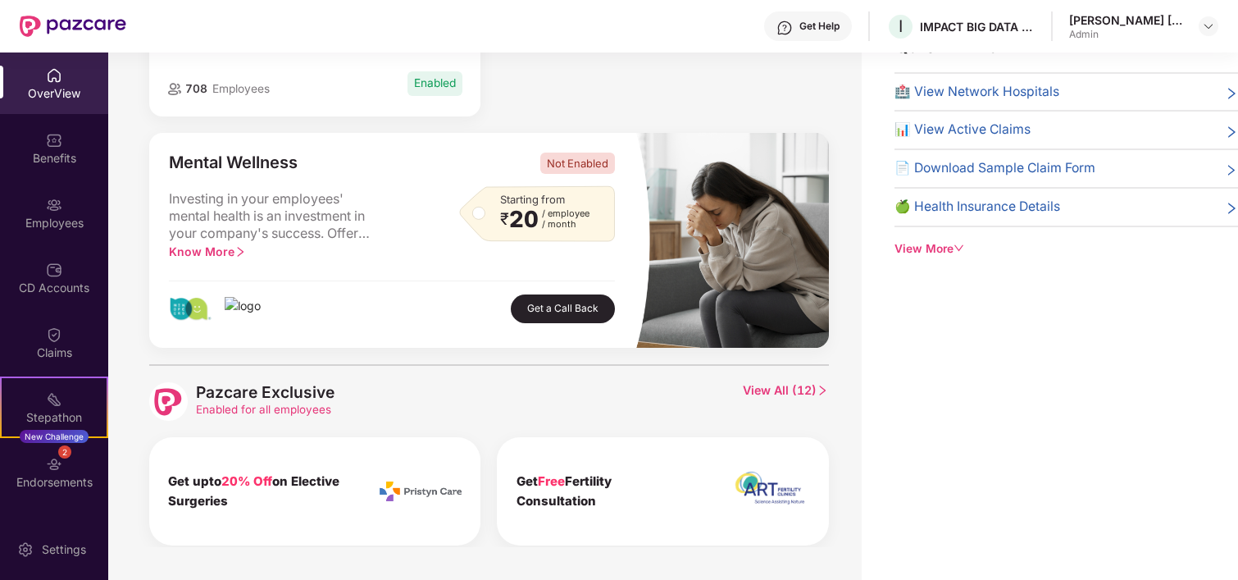
scroll to position [317, 0]
